Goal: Find specific page/section: Find specific page/section

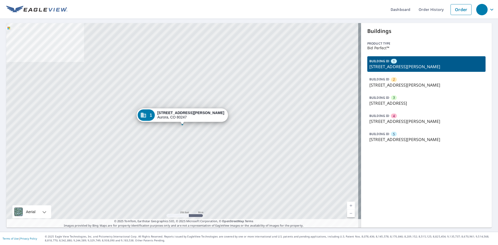
click at [399, 138] on p "[STREET_ADDRESS][PERSON_NAME]" at bounding box center [426, 139] width 114 height 6
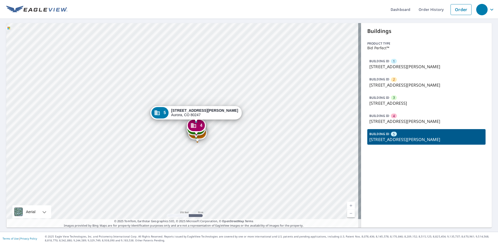
click at [395, 60] on div "BUILDING ID 1 [STREET_ADDRESS][PERSON_NAME]" at bounding box center [426, 64] width 118 height 16
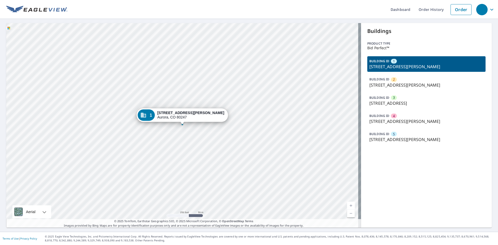
click at [401, 84] on p "[STREET_ADDRESS][PERSON_NAME]" at bounding box center [426, 85] width 114 height 6
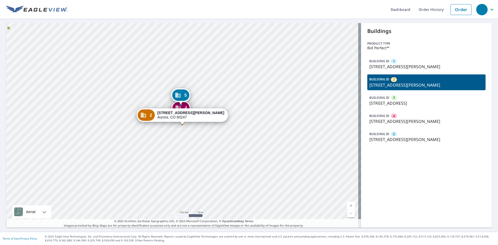
click at [395, 103] on p "[STREET_ADDRESS]" at bounding box center [426, 103] width 114 height 6
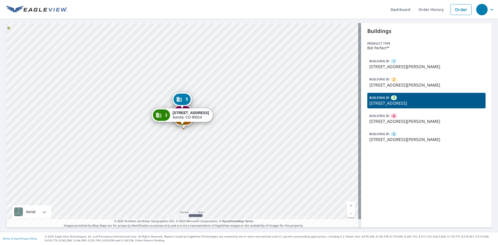
click at [396, 118] on p "[STREET_ADDRESS][PERSON_NAME]" at bounding box center [426, 121] width 114 height 6
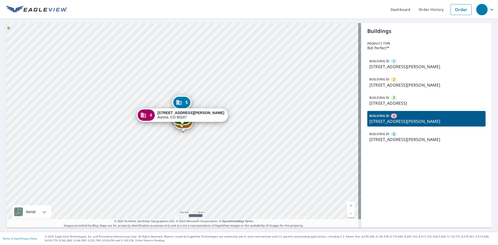
click at [393, 136] on p "[STREET_ADDRESS][PERSON_NAME]" at bounding box center [426, 139] width 114 height 6
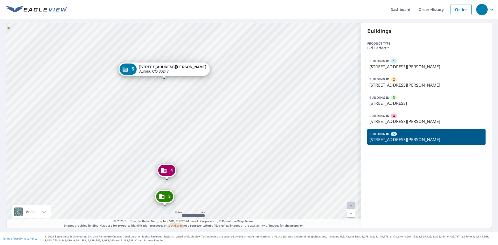
drag, startPoint x: 174, startPoint y: 112, endPoint x: 183, endPoint y: 149, distance: 37.9
click at [183, 149] on div "1 [STREET_ADDRESS][PERSON_NAME] 2 [STREET_ADDRESS][PERSON_NAME] 3 [STREET_ADDRE…" at bounding box center [183, 125] width 355 height 205
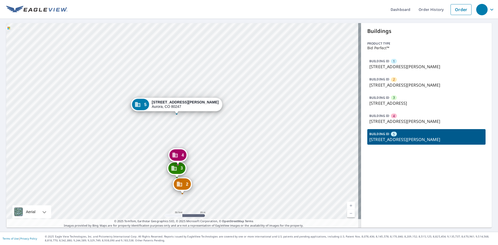
click at [393, 61] on span "1" at bounding box center [394, 61] width 2 height 5
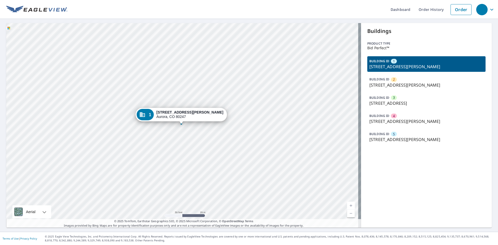
drag, startPoint x: 152, startPoint y: 124, endPoint x: 168, endPoint y: 98, distance: 29.8
click at [168, 99] on div "2 [STREET_ADDRESS][PERSON_NAME] 3 [STREET_ADDRESS] 4 [STREET_ADDRESS][GEOGRAPHI…" at bounding box center [183, 125] width 355 height 205
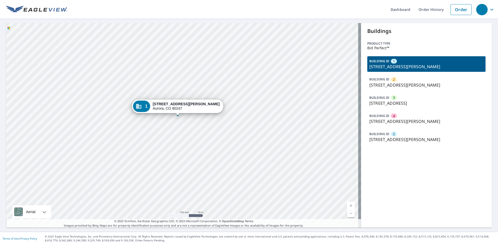
click at [162, 122] on div "2 [STREET_ADDRESS][PERSON_NAME] 3 [STREET_ADDRESS] 4 [STREET_ADDRESS][GEOGRAPHI…" at bounding box center [183, 125] width 355 height 205
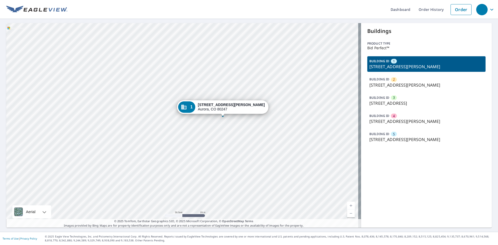
drag, startPoint x: 161, startPoint y: 110, endPoint x: 160, endPoint y: 122, distance: 12.0
click at [160, 122] on div "2 [STREET_ADDRESS][PERSON_NAME] 3 [STREET_ADDRESS] 4 [STREET_ADDRESS][GEOGRAPHI…" at bounding box center [183, 125] width 355 height 205
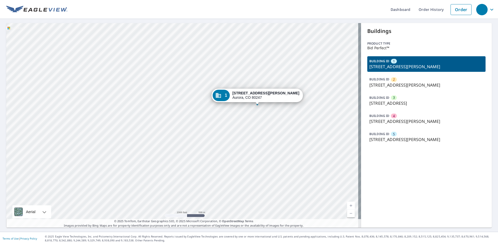
click at [392, 84] on p "[STREET_ADDRESS][PERSON_NAME]" at bounding box center [426, 85] width 114 height 6
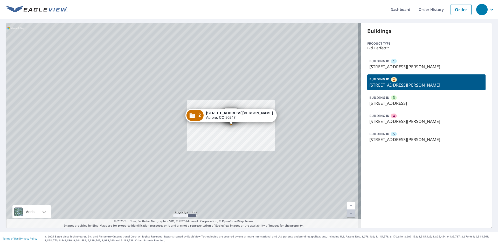
drag, startPoint x: 257, startPoint y: 86, endPoint x: 258, endPoint y: 119, distance: 33.2
click at [258, 126] on div "1 [STREET_ADDRESS][PERSON_NAME] 3 [STREET_ADDRESS] 4 [STREET_ADDRESS][GEOGRAPHI…" at bounding box center [183, 125] width 355 height 205
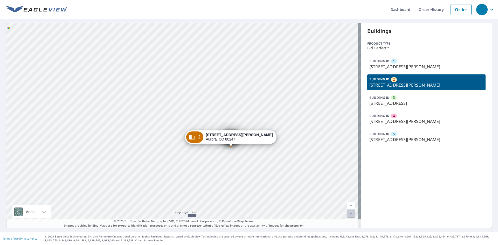
click at [389, 64] on p "[STREET_ADDRESS][PERSON_NAME]" at bounding box center [426, 67] width 114 height 6
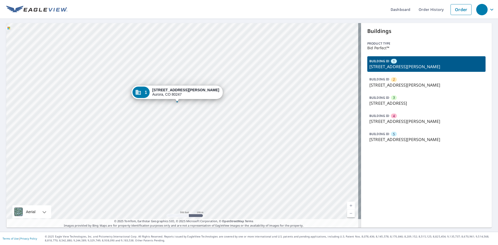
drag, startPoint x: 180, startPoint y: 132, endPoint x: 219, endPoint y: 88, distance: 58.0
click at [217, 89] on div "2 [STREET_ADDRESS][PERSON_NAME] 3 [STREET_ADDRESS] 4 [STREET_ADDRESS][GEOGRAPHI…" at bounding box center [183, 125] width 355 height 205
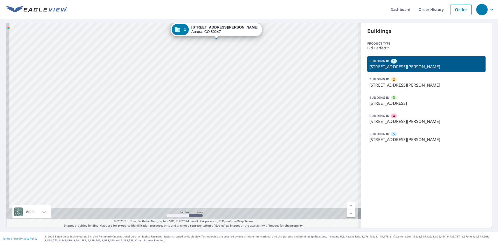
drag, startPoint x: 209, startPoint y: 146, endPoint x: 227, endPoint y: 73, distance: 75.6
click at [224, 80] on div "2 [STREET_ADDRESS][PERSON_NAME] 3 [STREET_ADDRESS] 4 [STREET_ADDRESS][GEOGRAPHI…" at bounding box center [183, 125] width 355 height 205
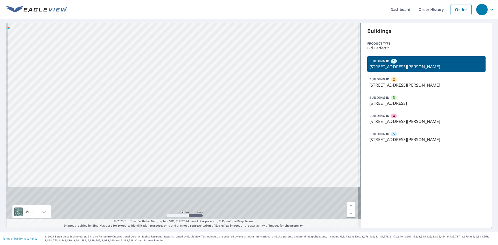
drag, startPoint x: 213, startPoint y: 143, endPoint x: 222, endPoint y: 109, distance: 35.0
click at [217, 110] on div "2 [STREET_ADDRESS][PERSON_NAME] 3 [STREET_ADDRESS] 4 [STREET_ADDRESS][GEOGRAPHI…" at bounding box center [183, 125] width 355 height 205
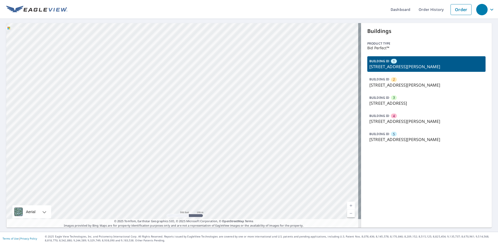
click at [400, 85] on p "[STREET_ADDRESS][PERSON_NAME]" at bounding box center [426, 85] width 114 height 6
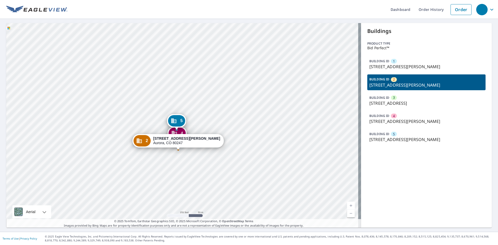
drag, startPoint x: 220, startPoint y: 124, endPoint x: 223, endPoint y: 134, distance: 10.3
click at [223, 134] on div "1 [STREET_ADDRESS][PERSON_NAME] 3 [STREET_ADDRESS] 4 [STREET_ADDRESS][GEOGRAPHI…" at bounding box center [183, 125] width 355 height 205
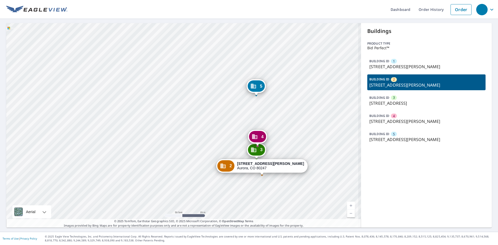
drag, startPoint x: 205, startPoint y: 97, endPoint x: 202, endPoint y: 78, distance: 19.6
click at [202, 80] on div "1 [STREET_ADDRESS][PERSON_NAME] 3 [STREET_ADDRESS] 4 [STREET_ADDRESS][GEOGRAPHI…" at bounding box center [183, 125] width 355 height 205
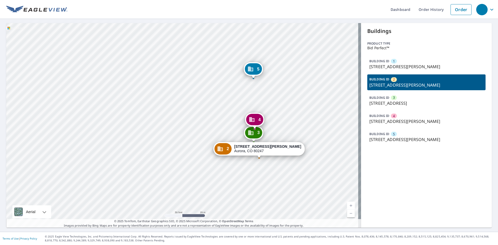
click at [385, 65] on p "[STREET_ADDRESS][PERSON_NAME]" at bounding box center [426, 67] width 114 height 6
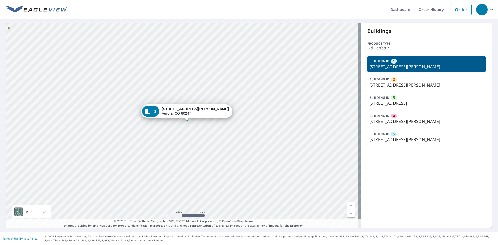
drag, startPoint x: 149, startPoint y: 122, endPoint x: 196, endPoint y: 97, distance: 53.1
click at [200, 95] on div "2 [STREET_ADDRESS][PERSON_NAME] 3 [STREET_ADDRESS] 4 [STREET_ADDRESS][GEOGRAPHI…" at bounding box center [183, 125] width 355 height 205
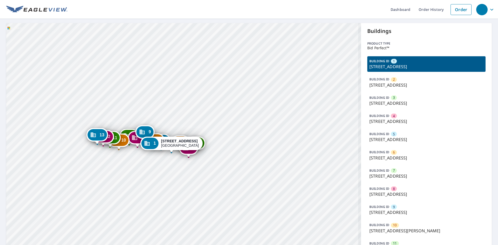
click at [403, 89] on div "BUILDING ID 2 12255 Sugar Mill Rd, Longmont, CO, 80501" at bounding box center [426, 82] width 118 height 16
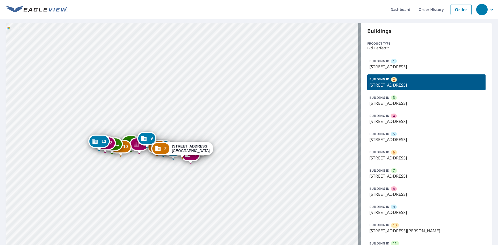
click at [402, 101] on p "12317 Sugar Mill Rd, Longmont, CO, 80501" at bounding box center [426, 103] width 114 height 6
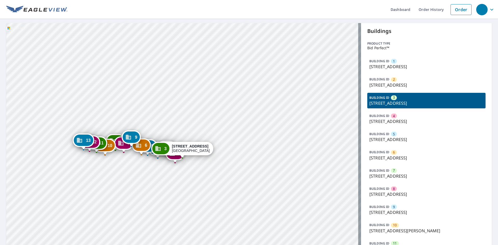
click at [410, 126] on div "BUILDING ID 4 12291 Sugar Mill Rd, Longmont, CO, 80501" at bounding box center [426, 119] width 118 height 16
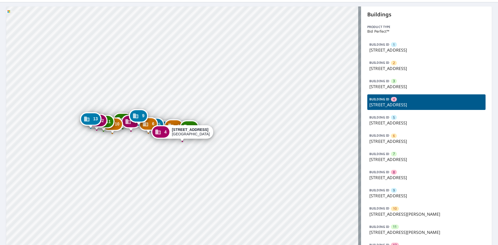
scroll to position [26, 0]
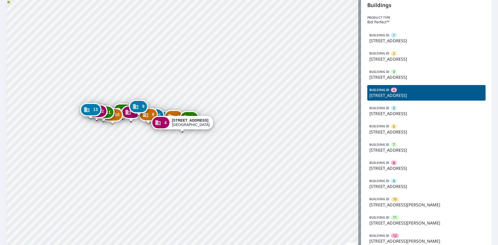
click at [408, 108] on div "BUILDING ID 5 12189 Sugar Mill Rd, Longmont, CO, 80501" at bounding box center [426, 111] width 118 height 16
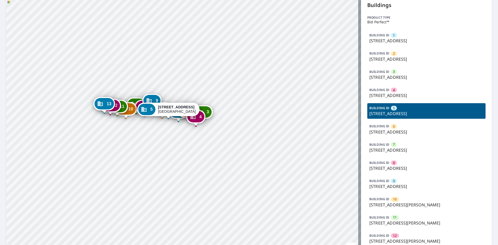
click at [388, 130] on p "12121 Sugar Mill Rd, Longmont, CO, 80501" at bounding box center [426, 132] width 114 height 6
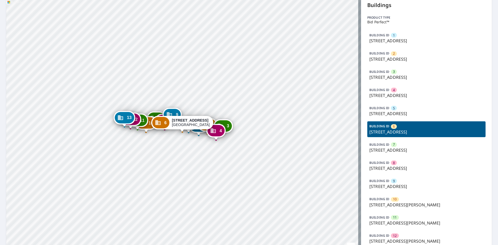
scroll to position [52, 0]
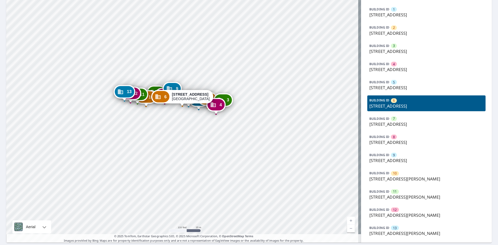
click at [395, 124] on p "12121 Sugar Mill Rd, Longmont, CO, 80501" at bounding box center [426, 124] width 114 height 6
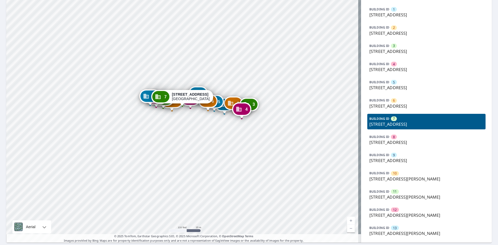
click at [398, 139] on div "BUILDING ID 8 12121 Sugar Mill Rd, Longmont, CO, 80501" at bounding box center [426, 140] width 118 height 16
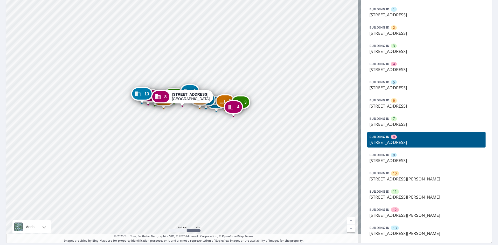
click at [397, 158] on p "12121 Sugar Mill Rd, Longmont, CO, 80501" at bounding box center [426, 160] width 114 height 6
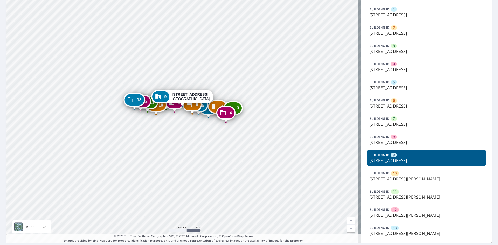
click at [400, 180] on p "11504 E Rogers Rd, Longmont, CO, 80501" at bounding box center [426, 179] width 114 height 6
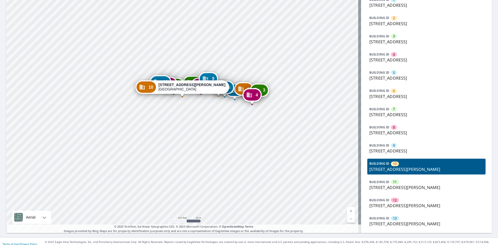
scroll to position [67, 0]
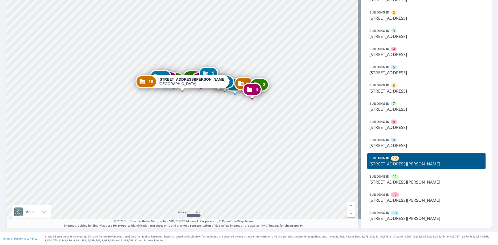
click at [400, 176] on div "BUILDING ID 11 11504 E Rogers Rd, Longmont, CO, 80501" at bounding box center [426, 180] width 118 height 16
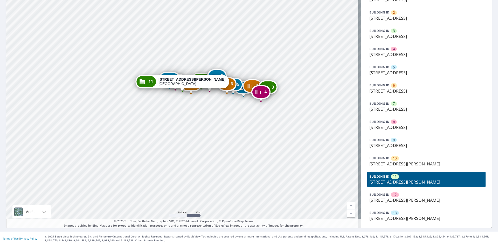
click at [403, 204] on div "BUILDING ID 12 11504 E Rogers Rd, Longmont, CO, 80501" at bounding box center [426, 198] width 118 height 16
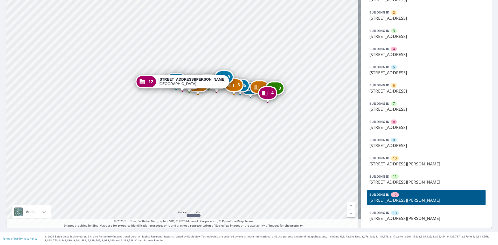
click at [404, 216] on p "11504 E Rogers Rd, Longmont, CO, 80501" at bounding box center [426, 218] width 114 height 6
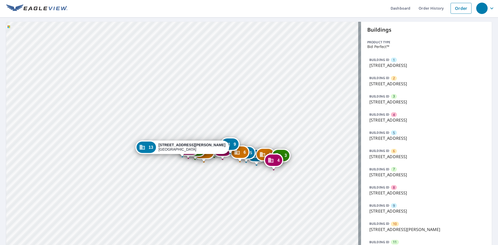
scroll to position [0, 0]
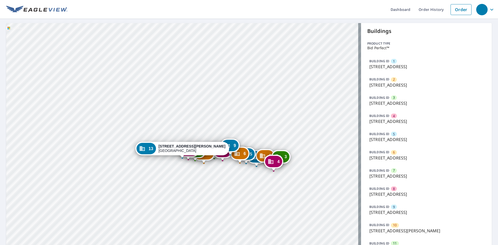
click at [383, 112] on div "BUILDING ID 4 12291 Sugar Mill Rd, Longmont, CO, 80501" at bounding box center [426, 119] width 118 height 16
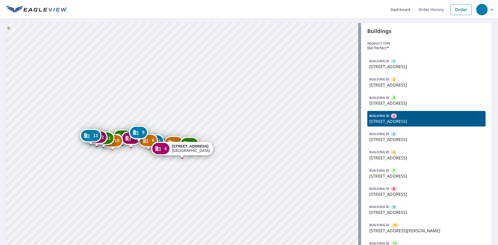
drag, startPoint x: 384, startPoint y: 102, endPoint x: 385, endPoint y: 94, distance: 8.1
click at [384, 102] on p "12317 Sugar Mill Rd, Longmont, CO, 80501" at bounding box center [426, 103] width 114 height 6
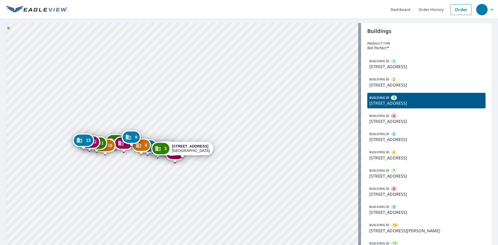
click at [388, 69] on p "12223 Sugar Mill Rd, Longmont, CO, 80501" at bounding box center [426, 67] width 114 height 6
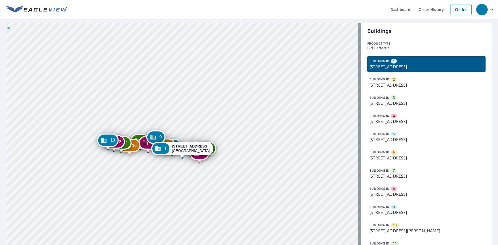
scroll to position [26, 0]
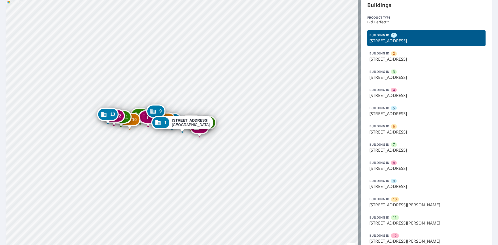
click at [392, 111] on p "12189 Sugar Mill Rd, Longmont, CO, 80501" at bounding box center [426, 113] width 114 height 6
